Goal: Navigation & Orientation: Understand site structure

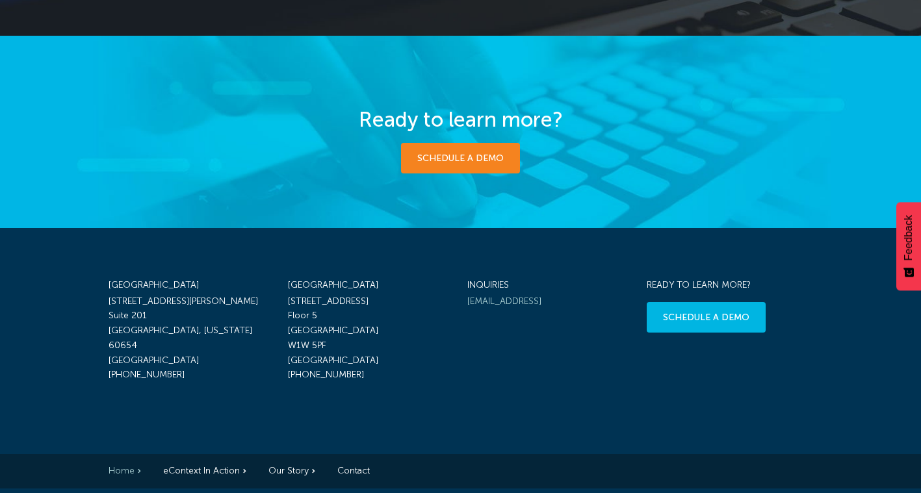
scroll to position [2108, 0]
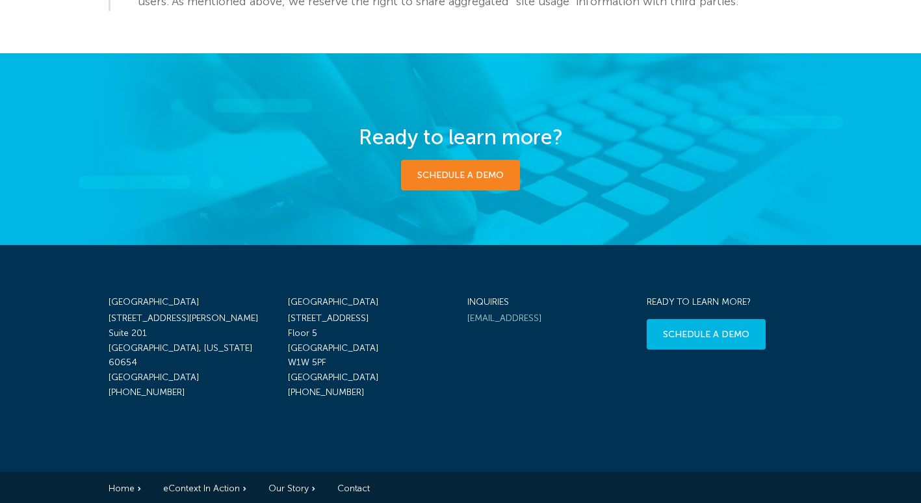
scroll to position [2342, 0]
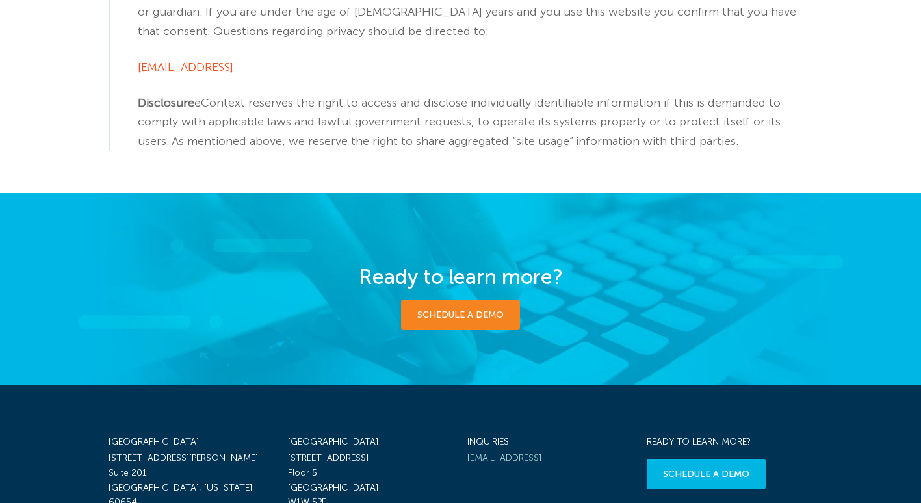
scroll to position [2342, 0]
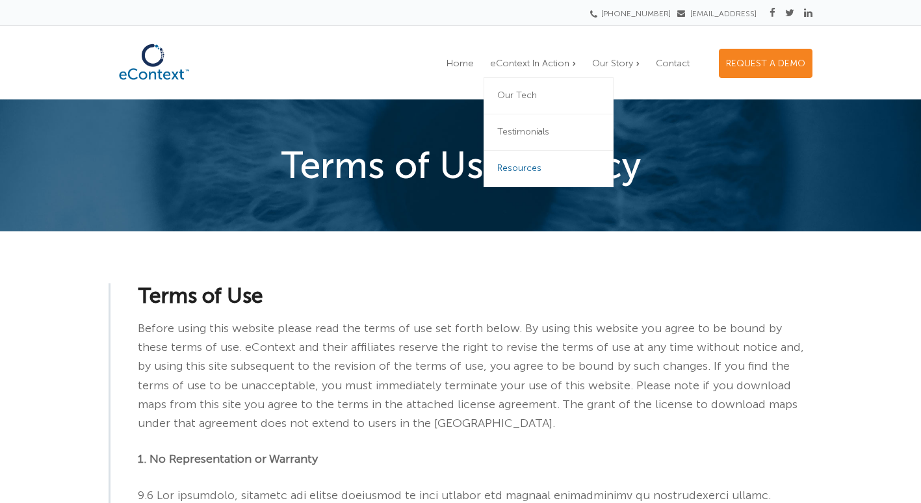
click at [532, 160] on link "Resources" at bounding box center [548, 169] width 130 height 36
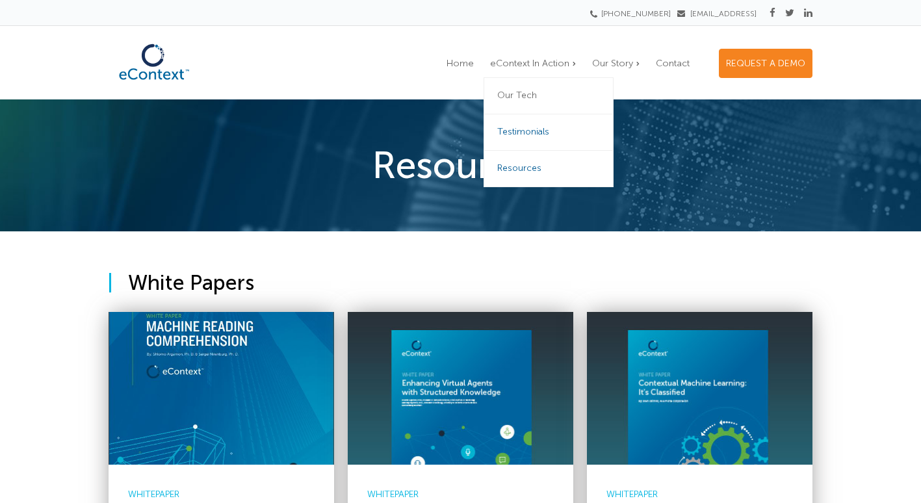
click at [531, 131] on span "Testimonials" at bounding box center [523, 131] width 52 height 11
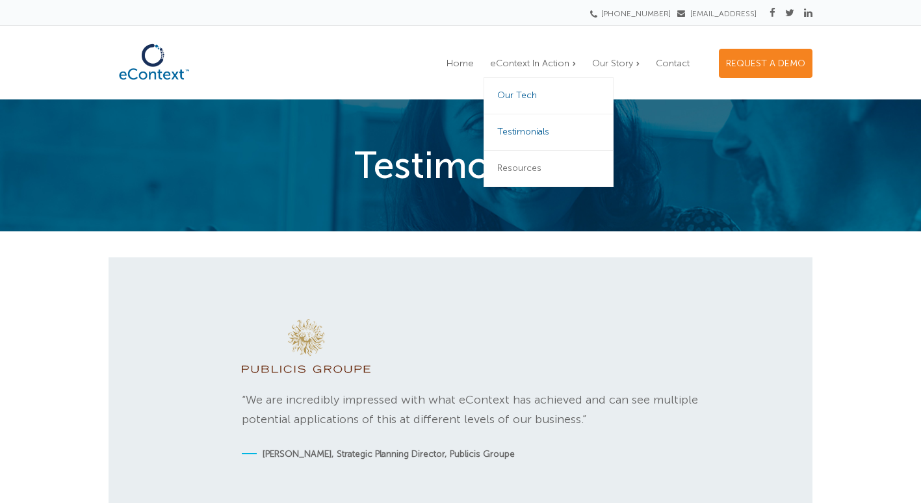
click at [528, 93] on span "Our Tech" at bounding box center [517, 95] width 40 height 11
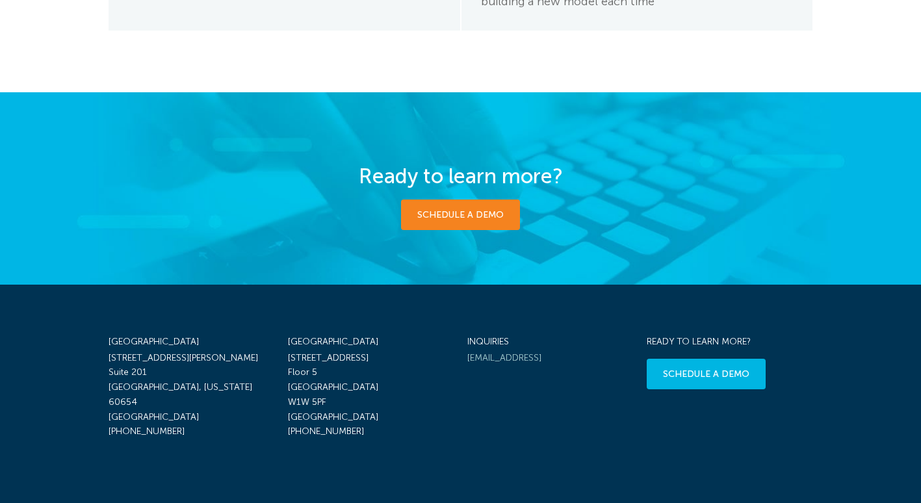
scroll to position [2062, 0]
